Goal: Navigation & Orientation: Find specific page/section

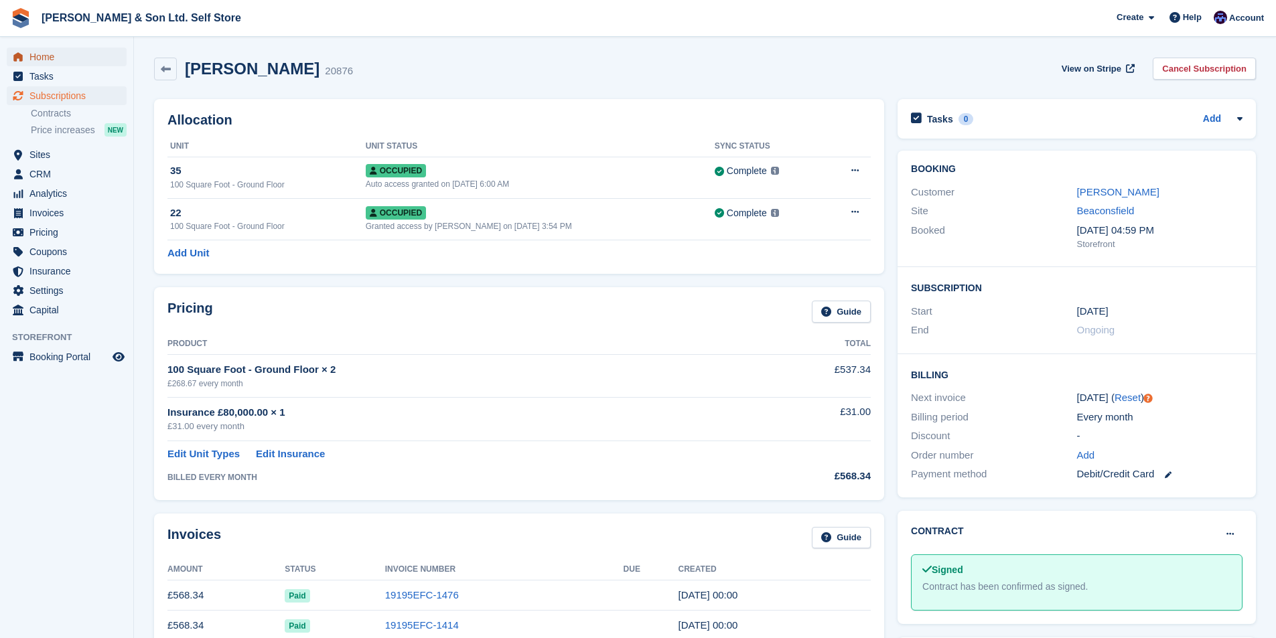
click at [67, 54] on span "Home" at bounding box center [69, 57] width 80 height 19
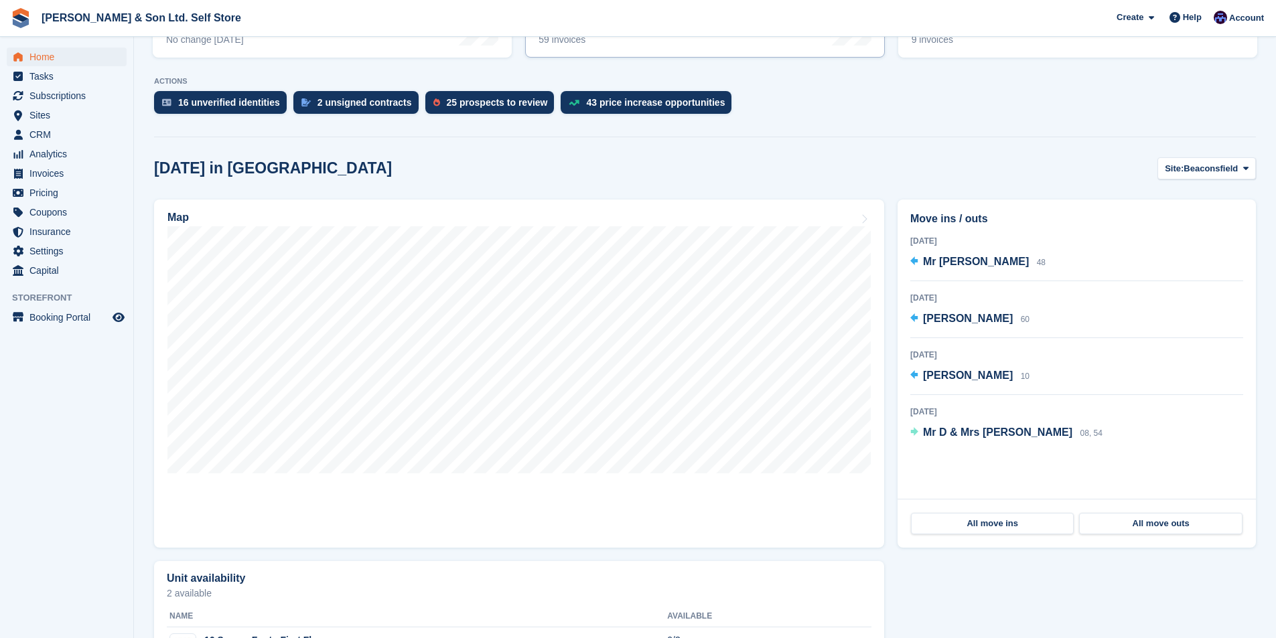
scroll to position [268, 0]
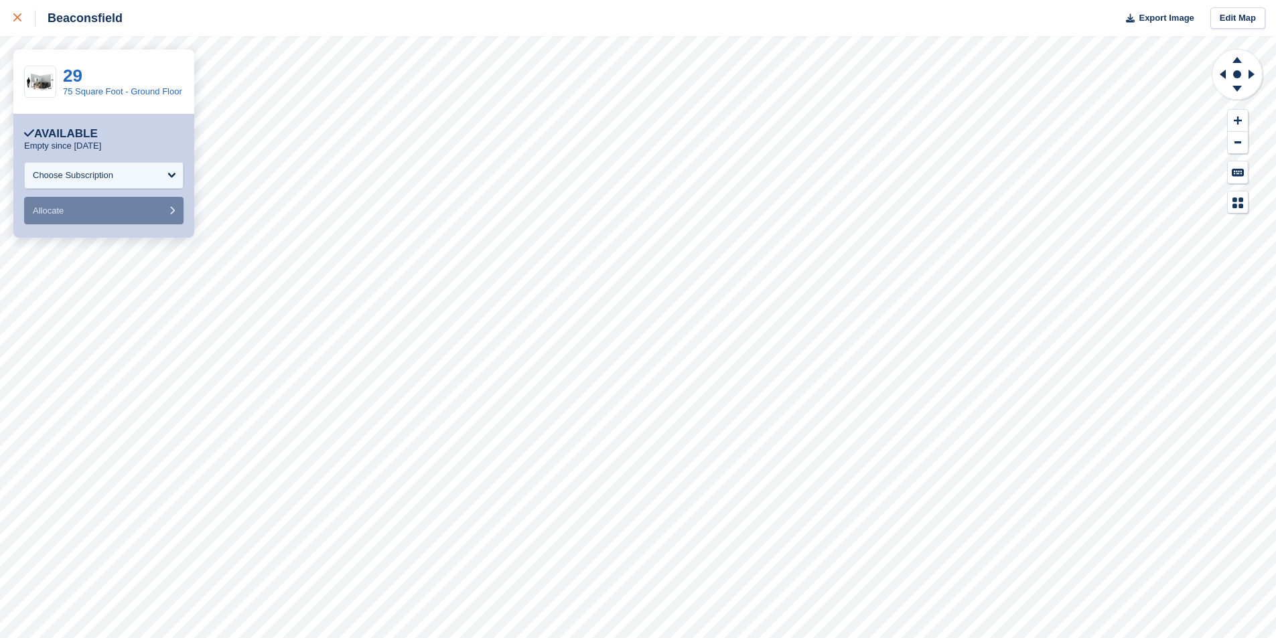
click at [18, 15] on icon at bounding box center [17, 17] width 8 height 8
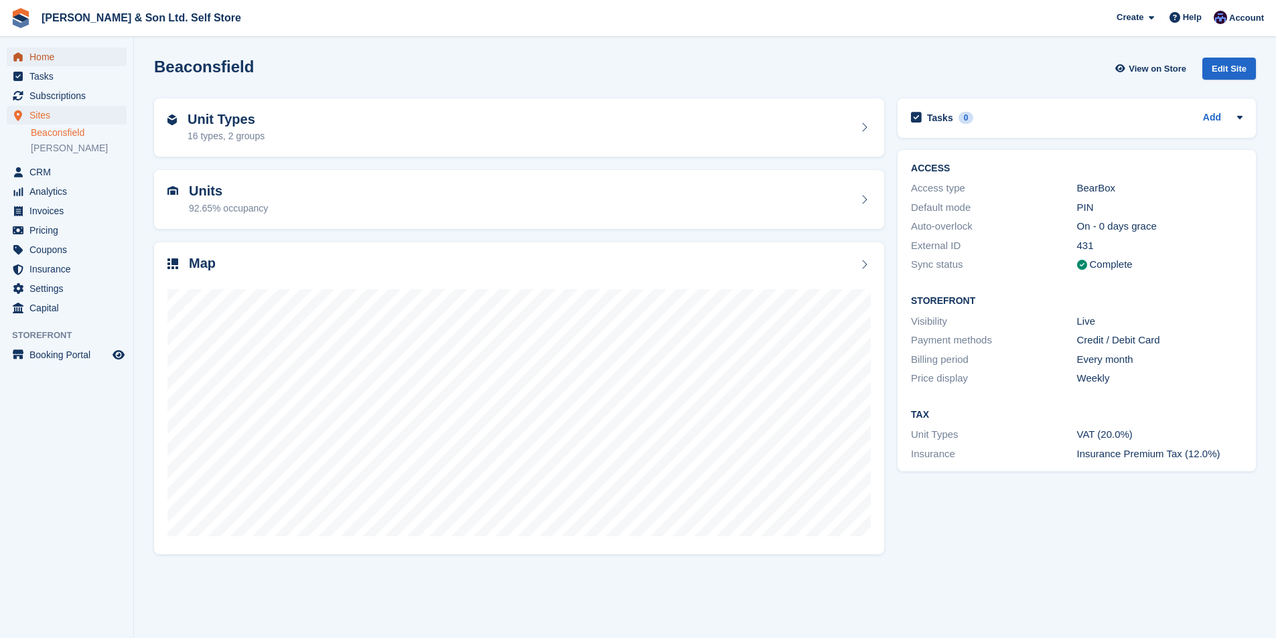
click at [56, 53] on span "Home" at bounding box center [69, 57] width 80 height 19
